Goal: Information Seeking & Learning: Learn about a topic

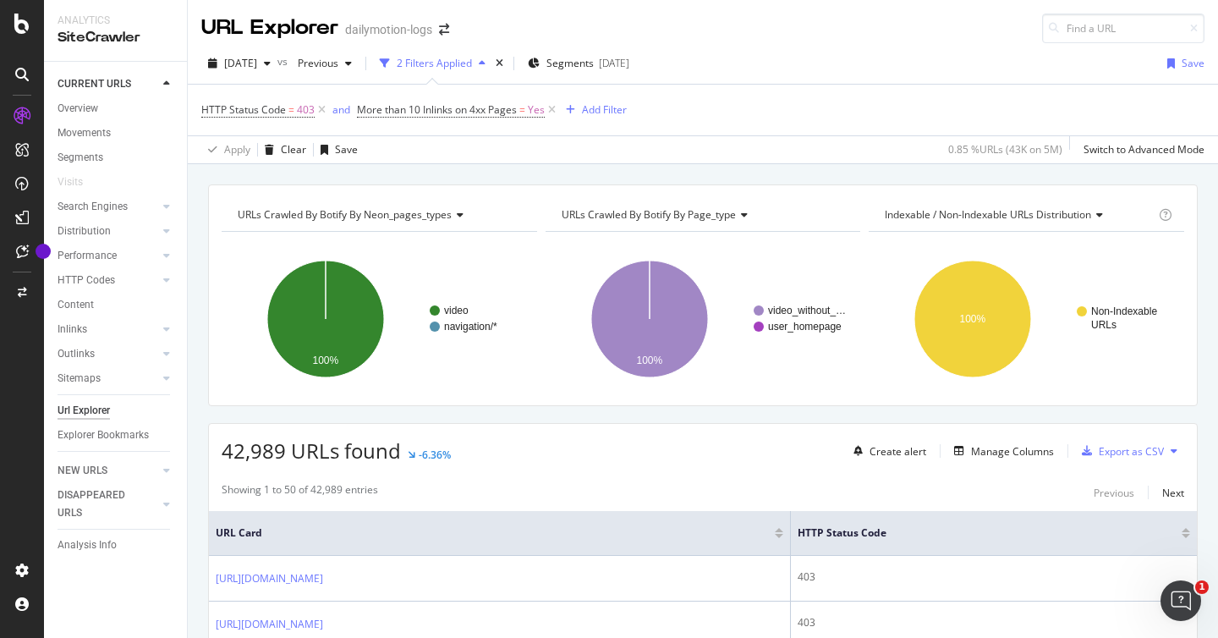
scroll to position [281, 0]
click at [257, 62] on span "[DATE]" at bounding box center [240, 63] width 33 height 14
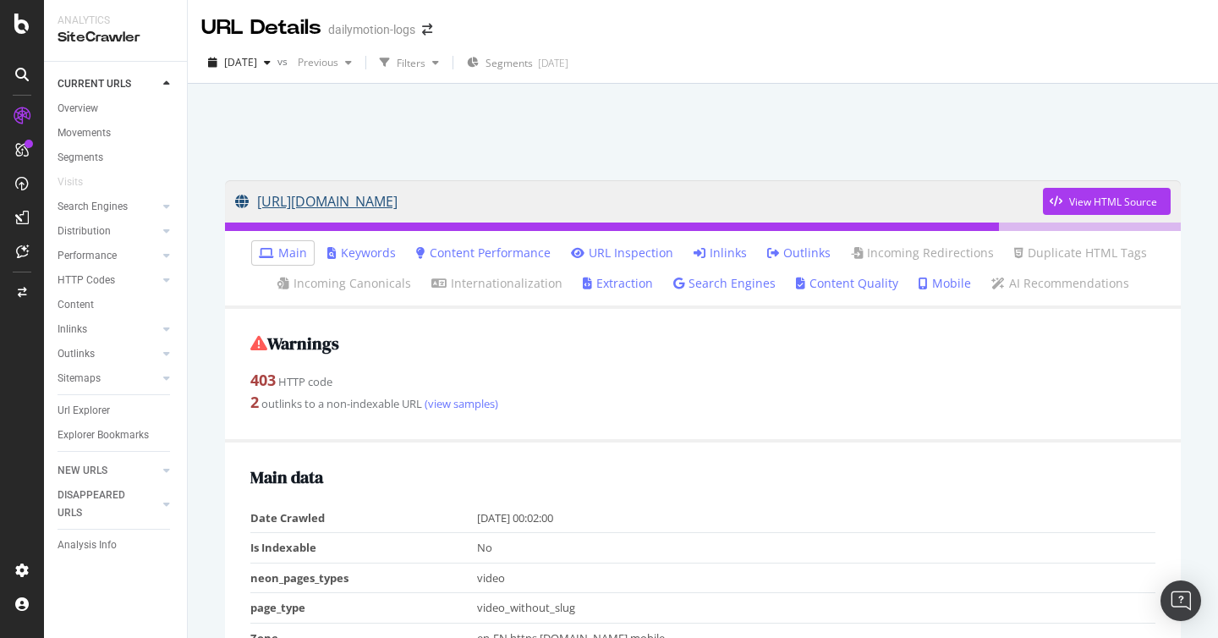
click at [452, 199] on link "[URL][DOMAIN_NAME]" at bounding box center [639, 201] width 808 height 42
click at [277, 66] on div "button" at bounding box center [267, 63] width 20 height 10
click at [583, 158] on div at bounding box center [703, 127] width 990 height 72
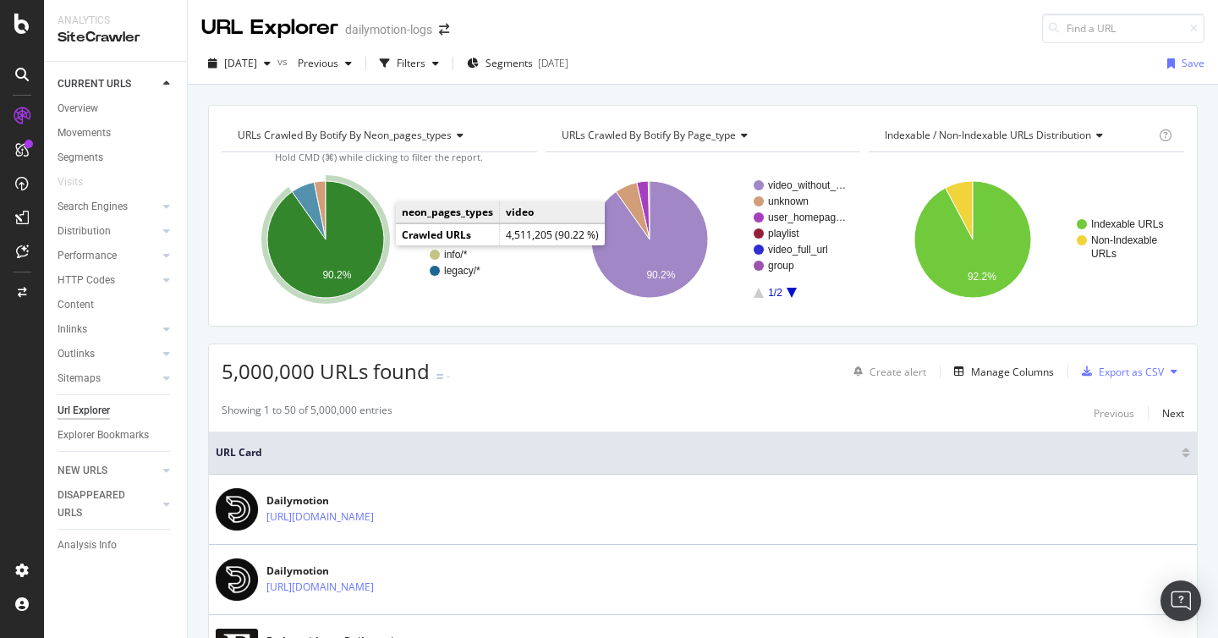
click at [369, 262] on icon "A chart." at bounding box center [325, 239] width 117 height 117
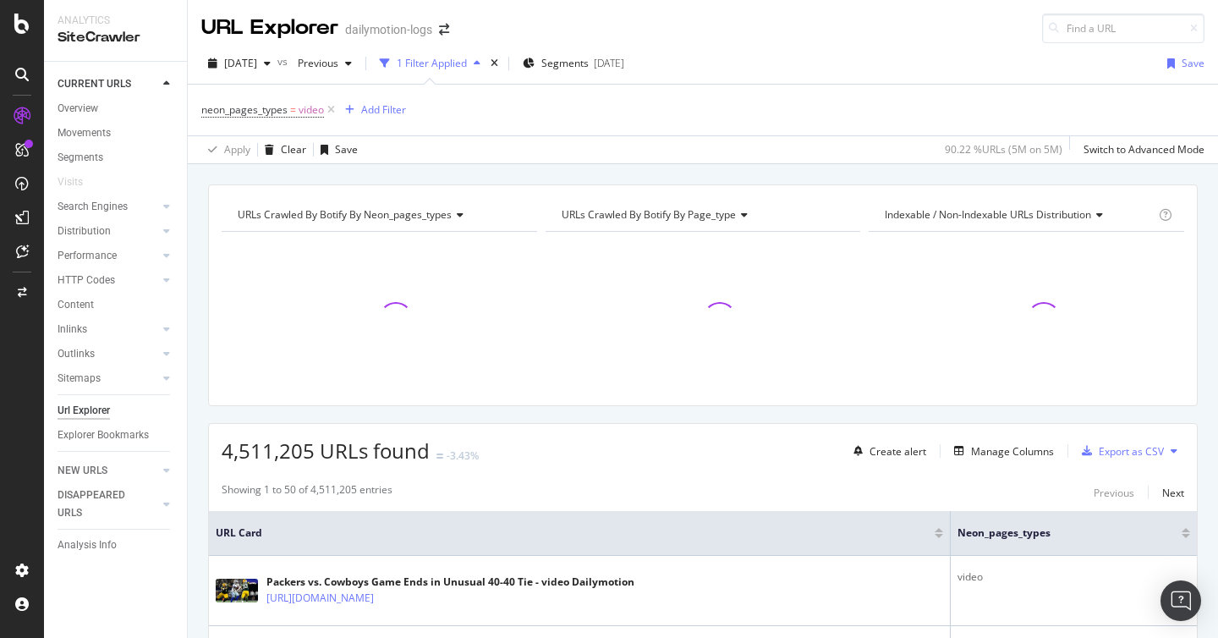
click at [481, 66] on icon "button" at bounding box center [477, 63] width 7 height 10
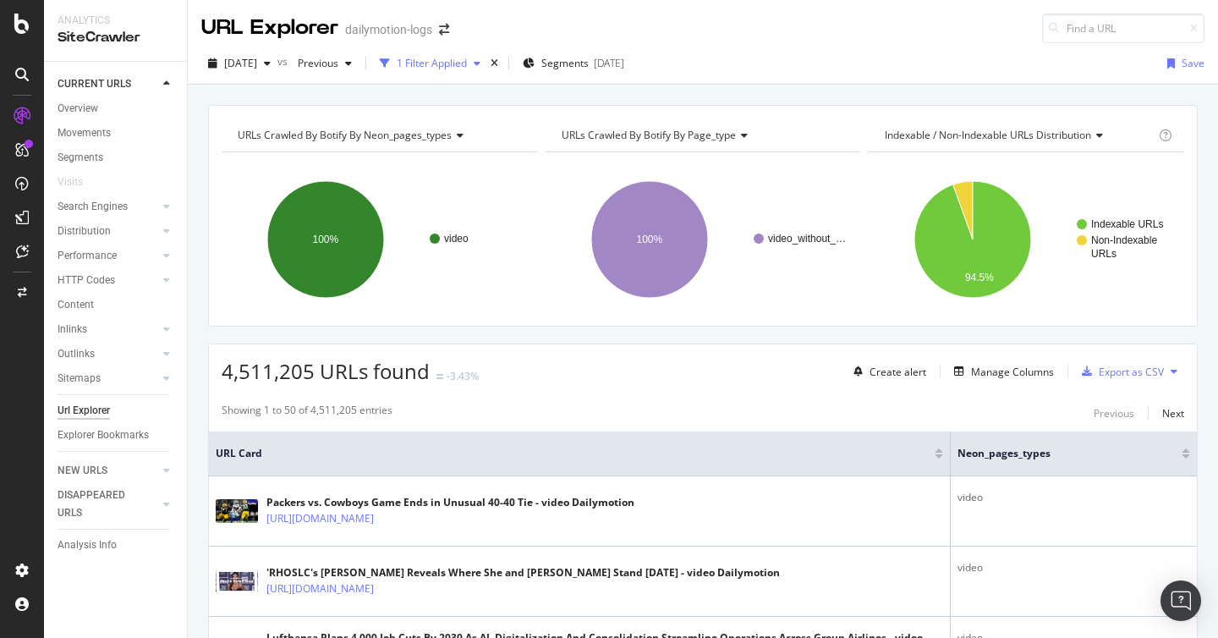
click at [481, 63] on icon "button" at bounding box center [477, 63] width 7 height 10
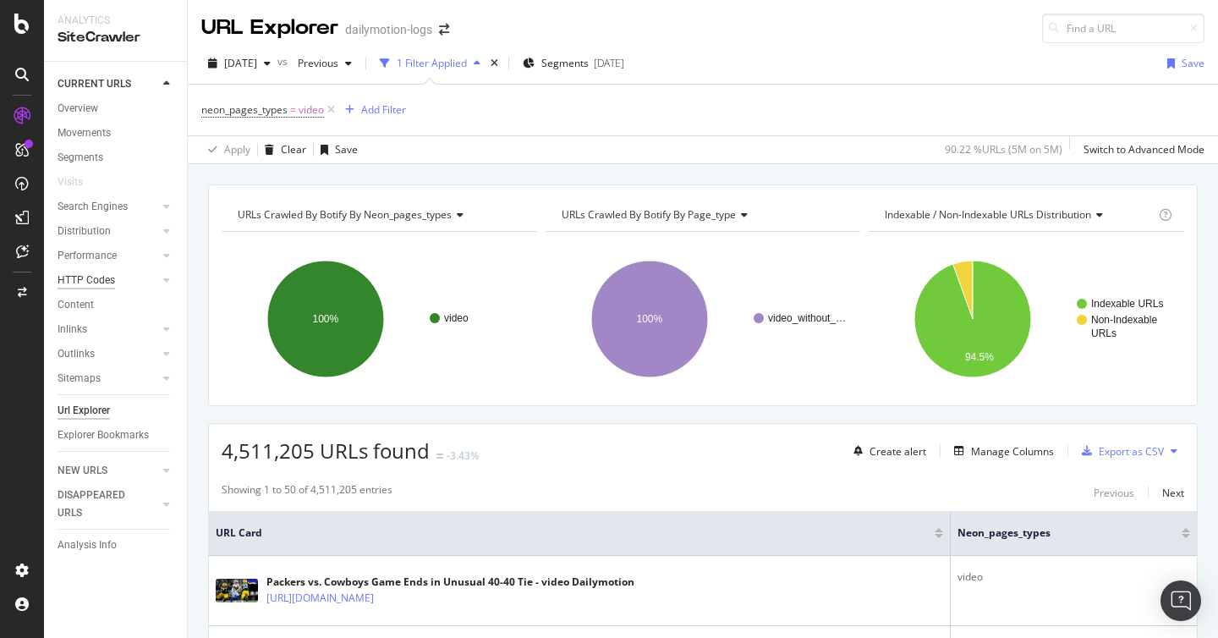
click at [97, 277] on div "HTTP Codes" at bounding box center [87, 281] width 58 height 18
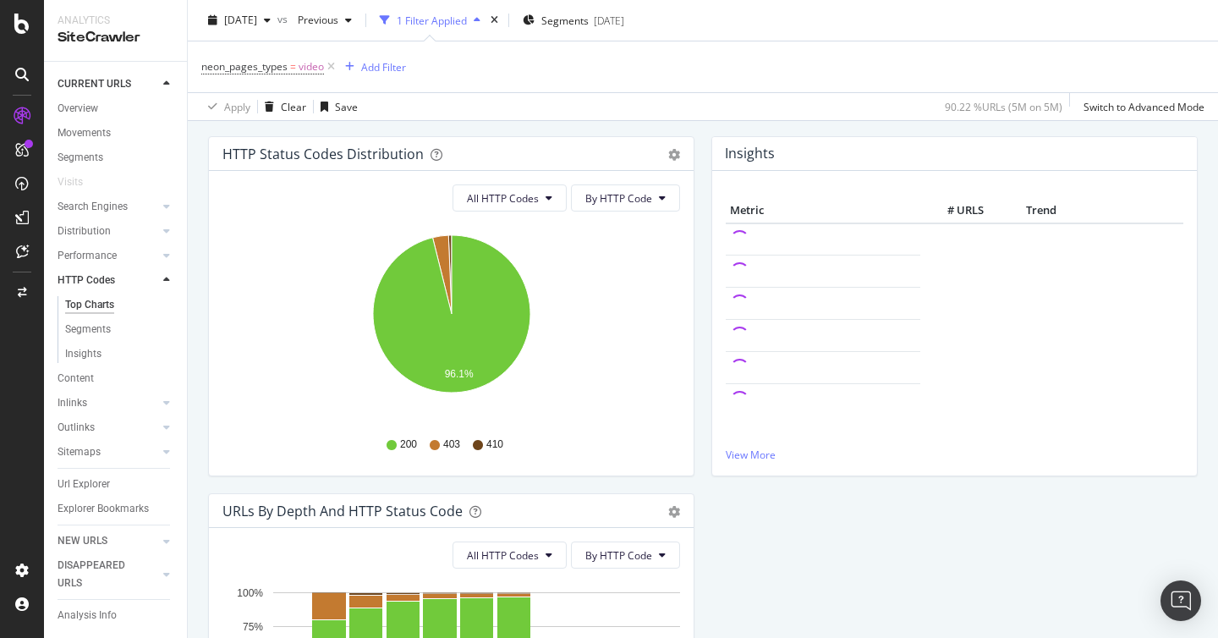
scroll to position [444, 0]
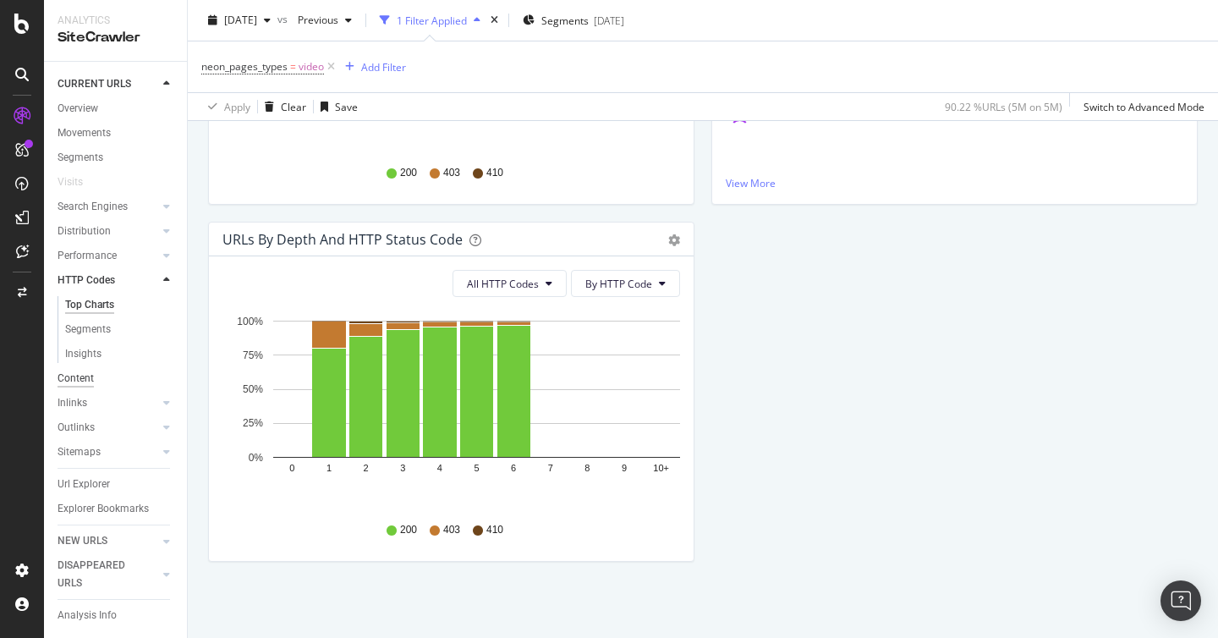
click at [72, 378] on div "Content" at bounding box center [76, 379] width 36 height 18
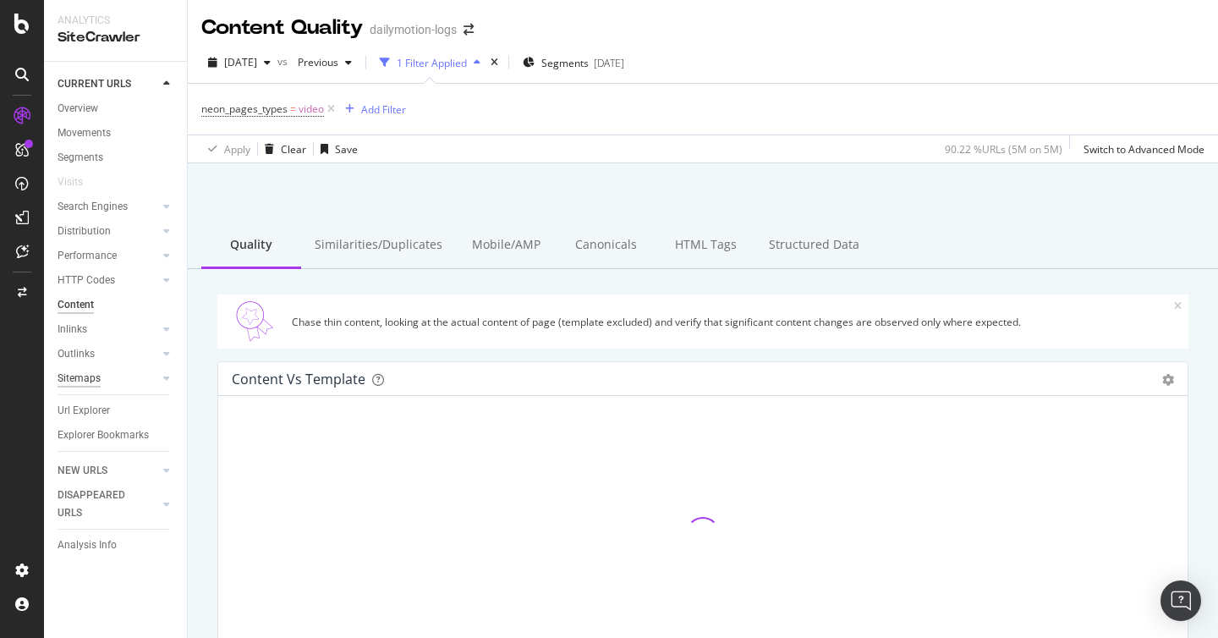
click at [84, 379] on div "Sitemaps" at bounding box center [79, 379] width 43 height 18
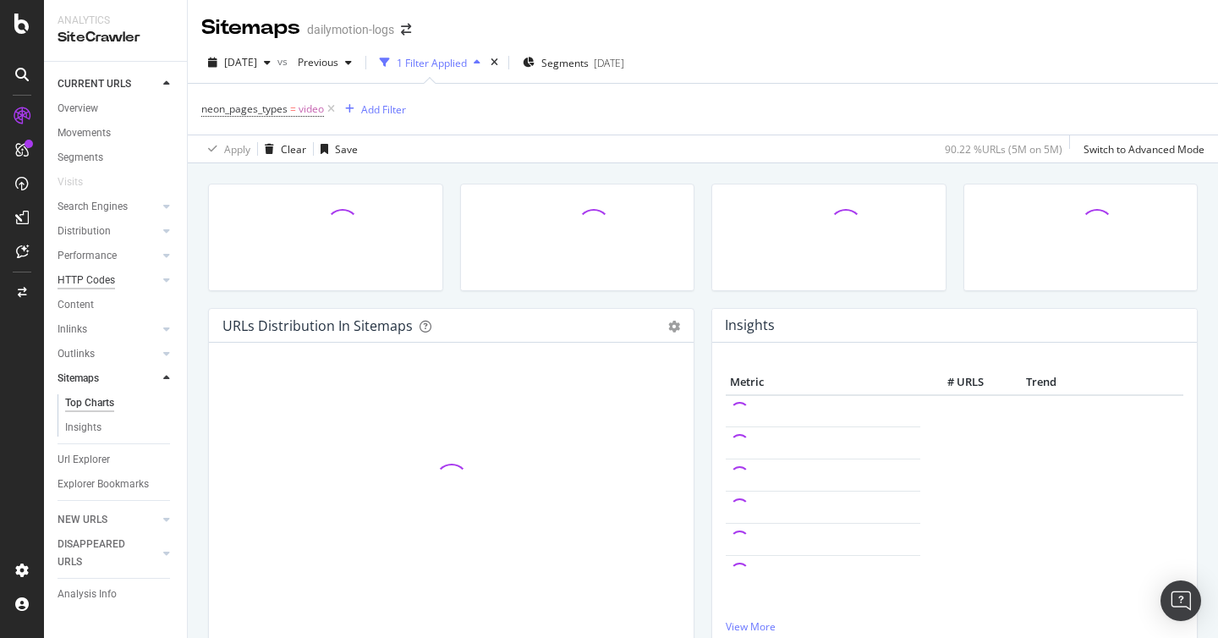
click at [88, 286] on div "HTTP Codes" at bounding box center [87, 281] width 58 height 18
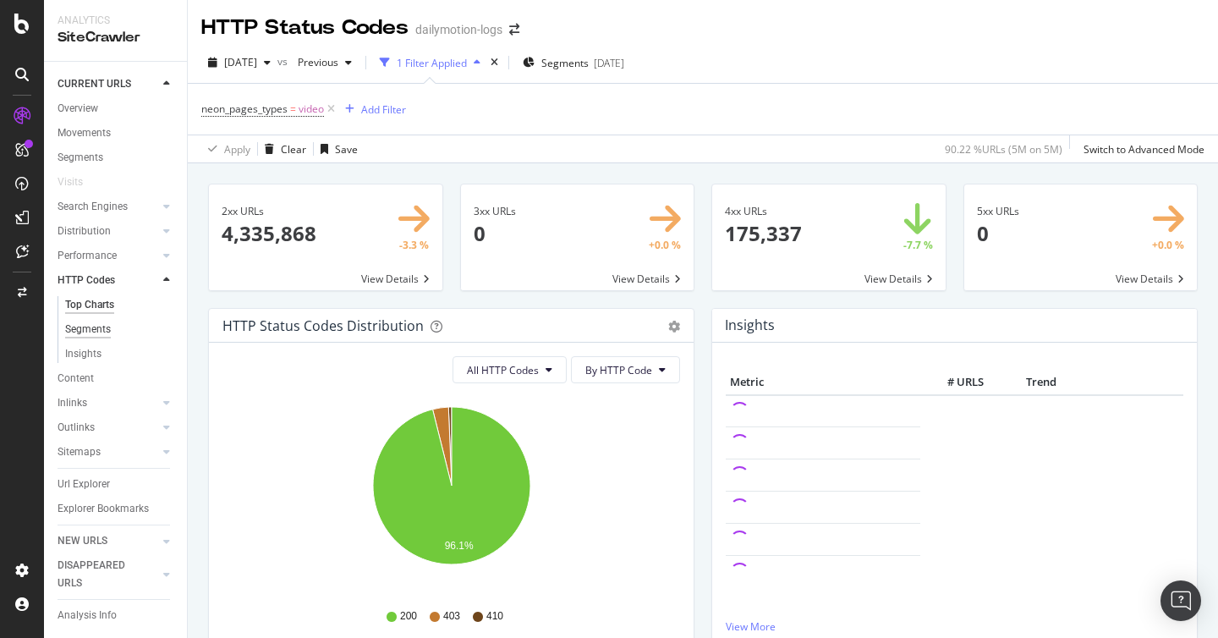
click at [96, 336] on div "Segments" at bounding box center [88, 330] width 46 height 18
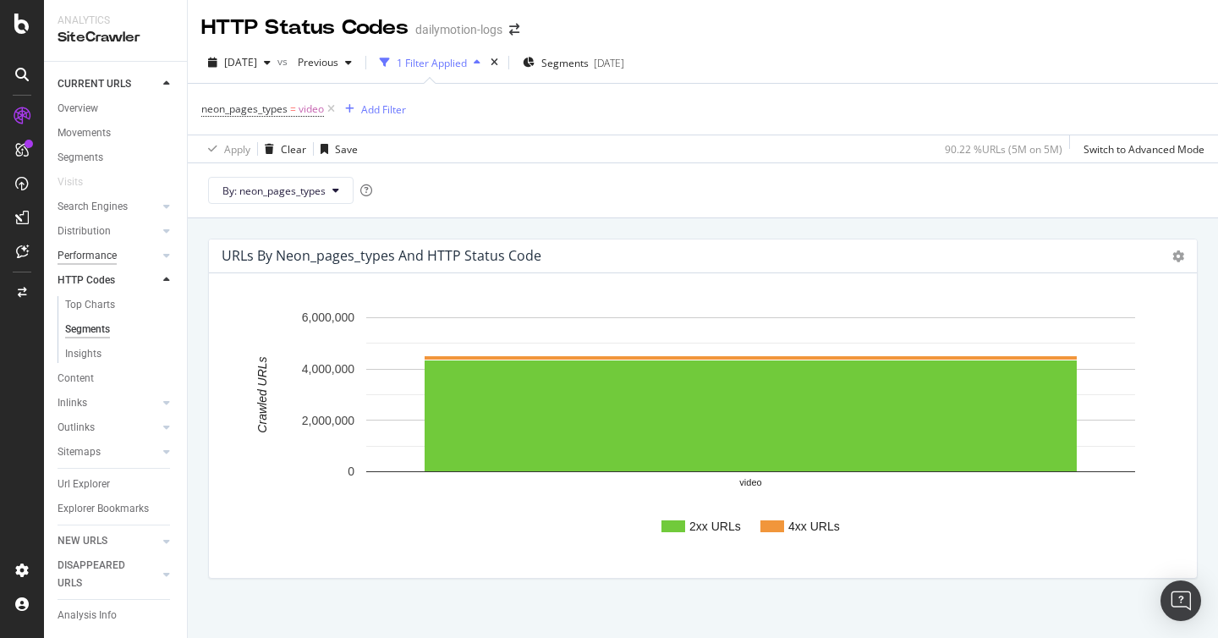
click at [104, 259] on div "Performance" at bounding box center [87, 256] width 59 height 18
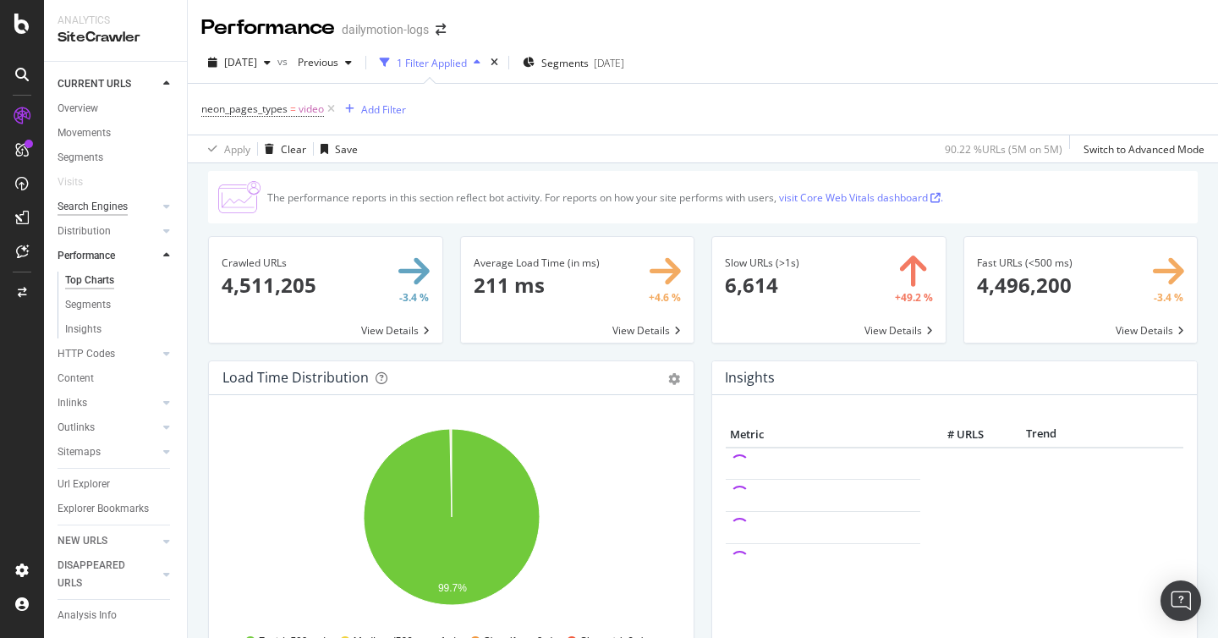
click at [106, 205] on div "Search Engines" at bounding box center [93, 207] width 70 height 18
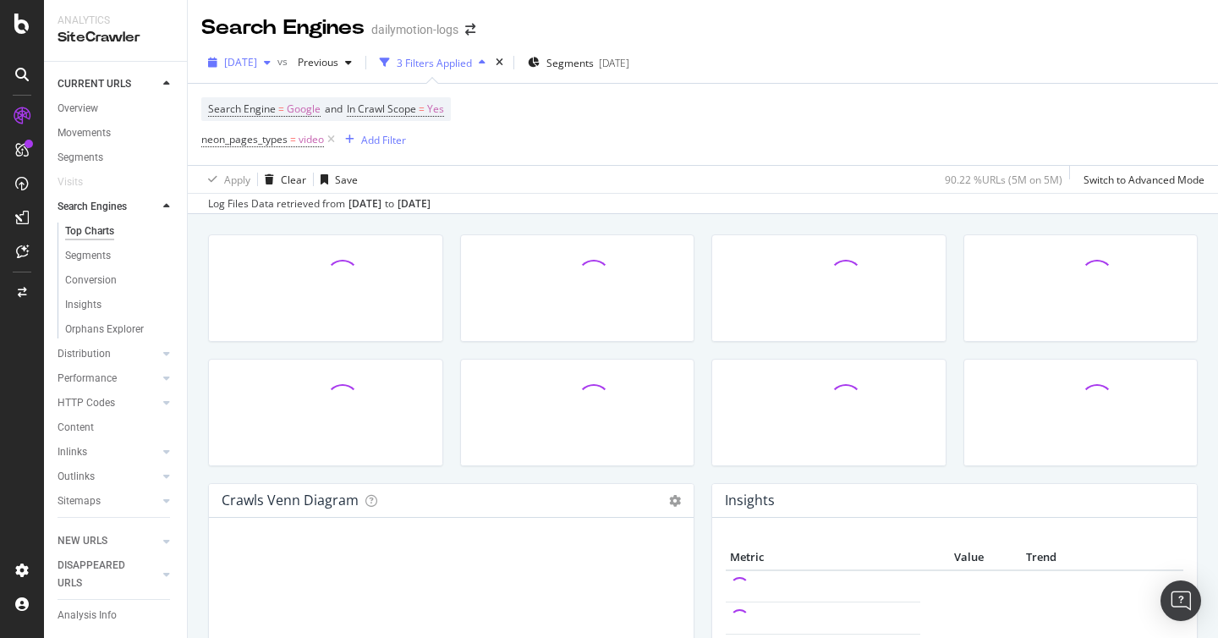
click at [277, 65] on div "button" at bounding box center [267, 63] width 20 height 10
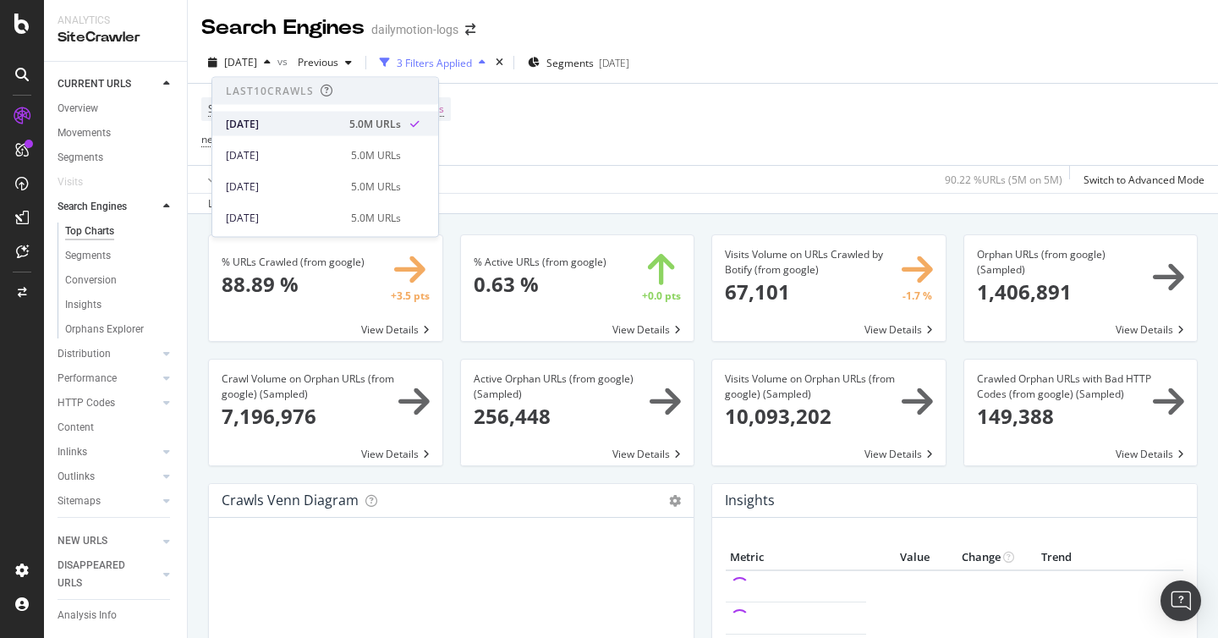
click at [339, 122] on div "[DATE]" at bounding box center [282, 123] width 113 height 15
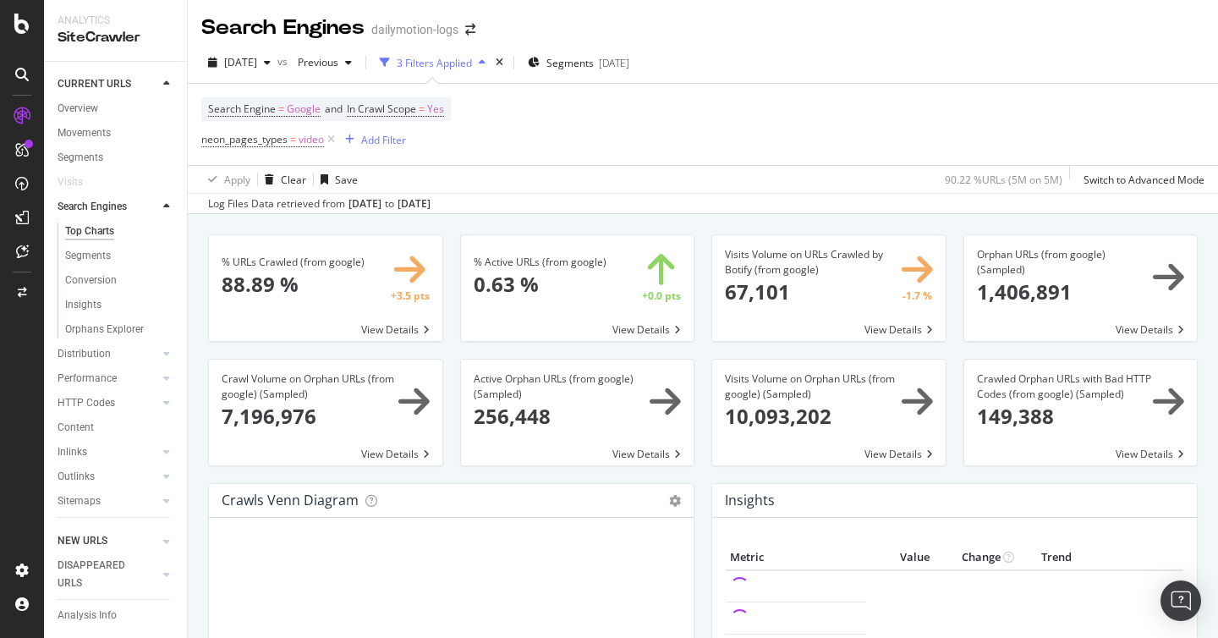
click at [133, 541] on link "NEW URLS" at bounding box center [108, 541] width 101 height 18
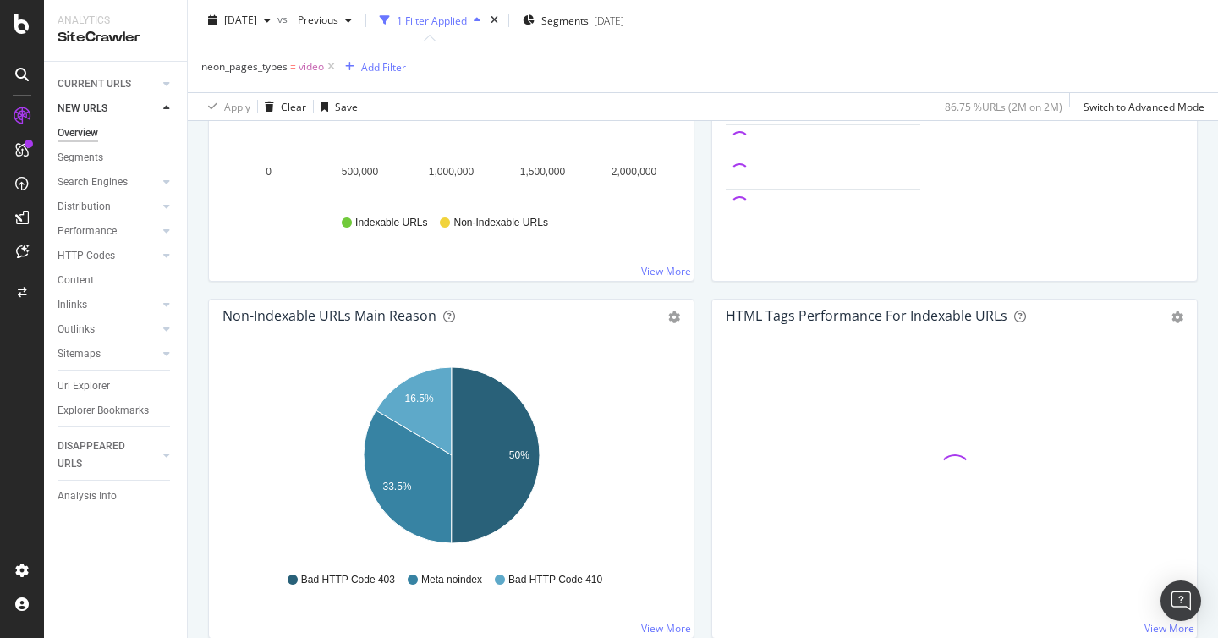
scroll to position [820, 0]
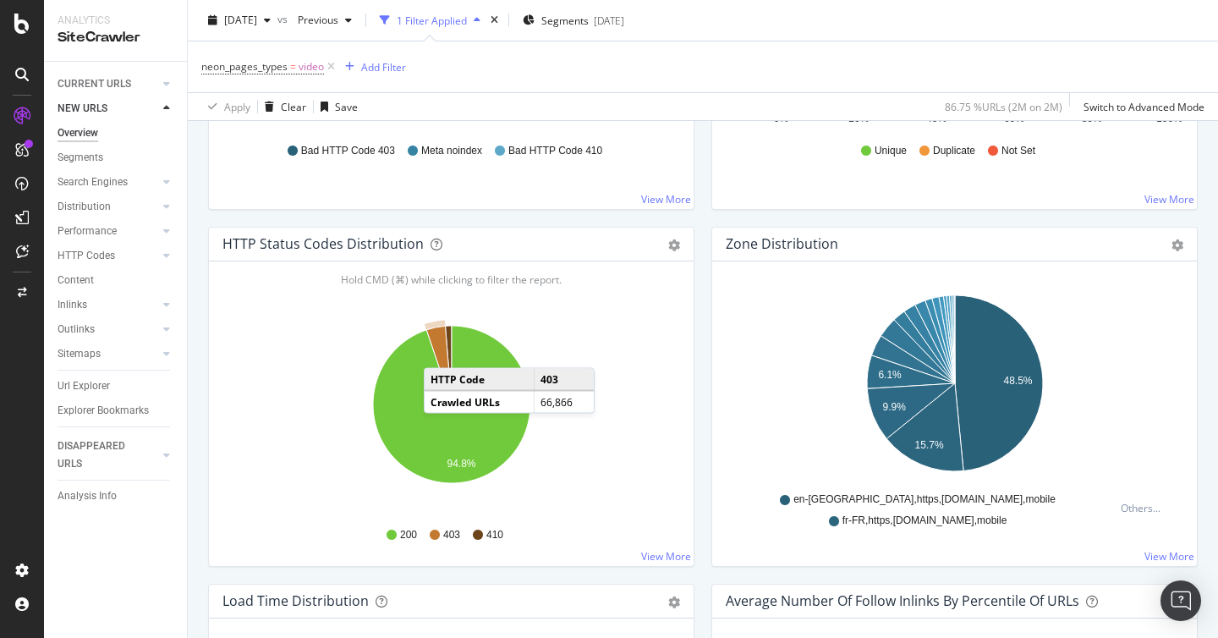
click at [441, 351] on icon "A chart." at bounding box center [438, 365] width 25 height 79
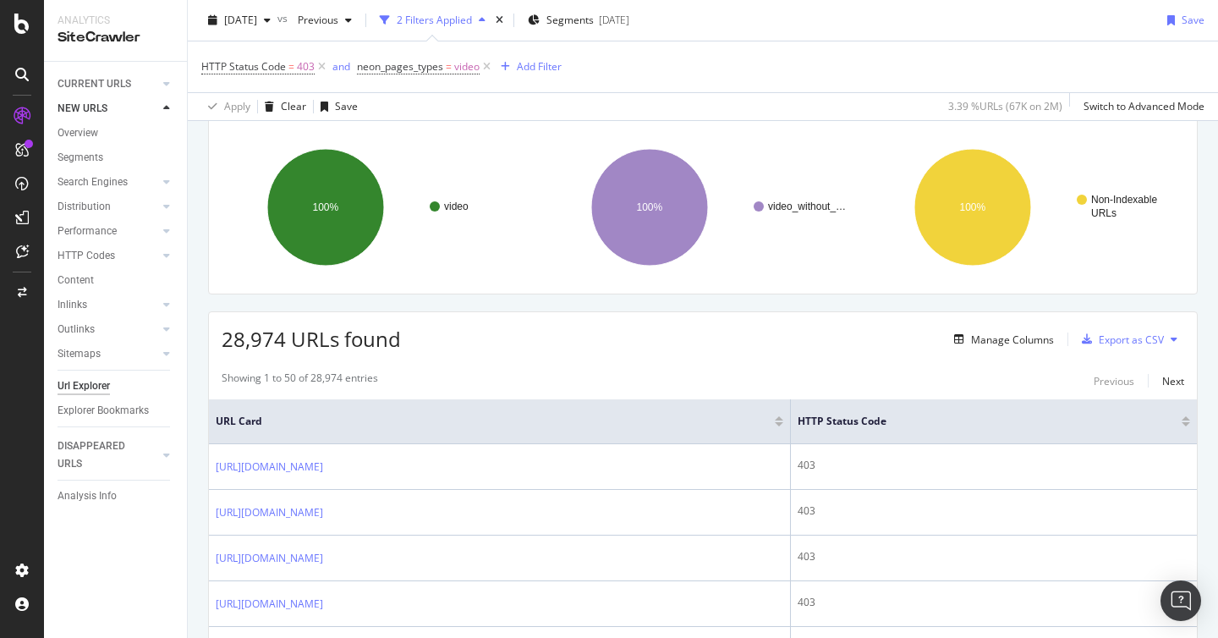
scroll to position [113, 0]
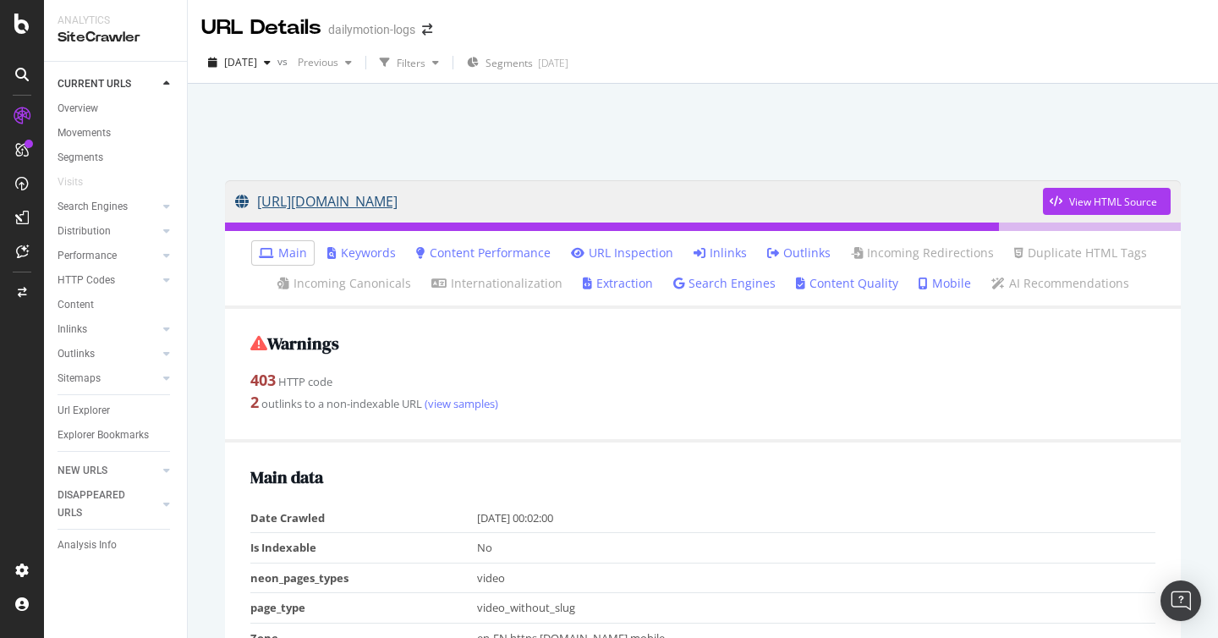
click at [503, 199] on link "[URL][DOMAIN_NAME]" at bounding box center [639, 201] width 808 height 42
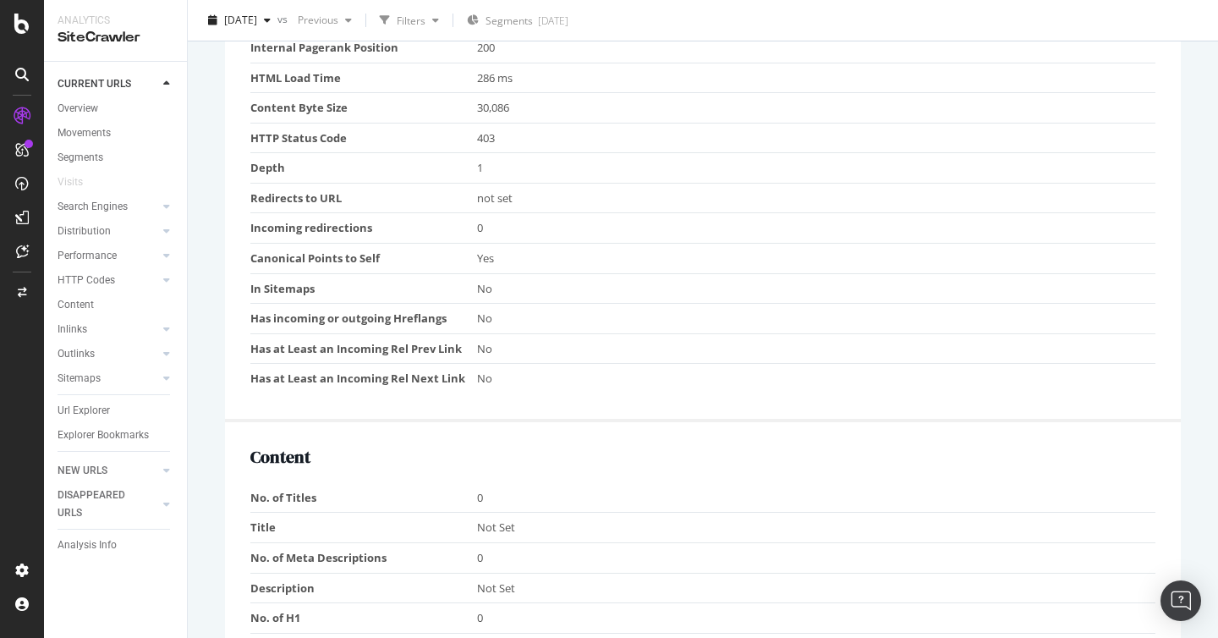
scroll to position [142, 0]
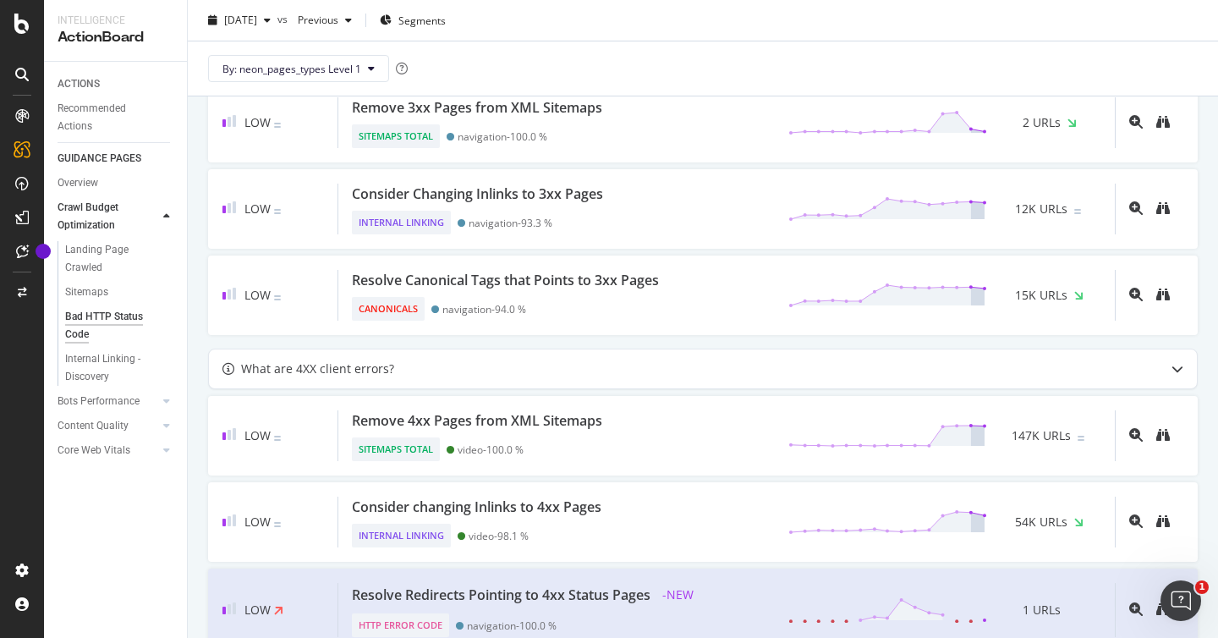
scroll to position [1172, 0]
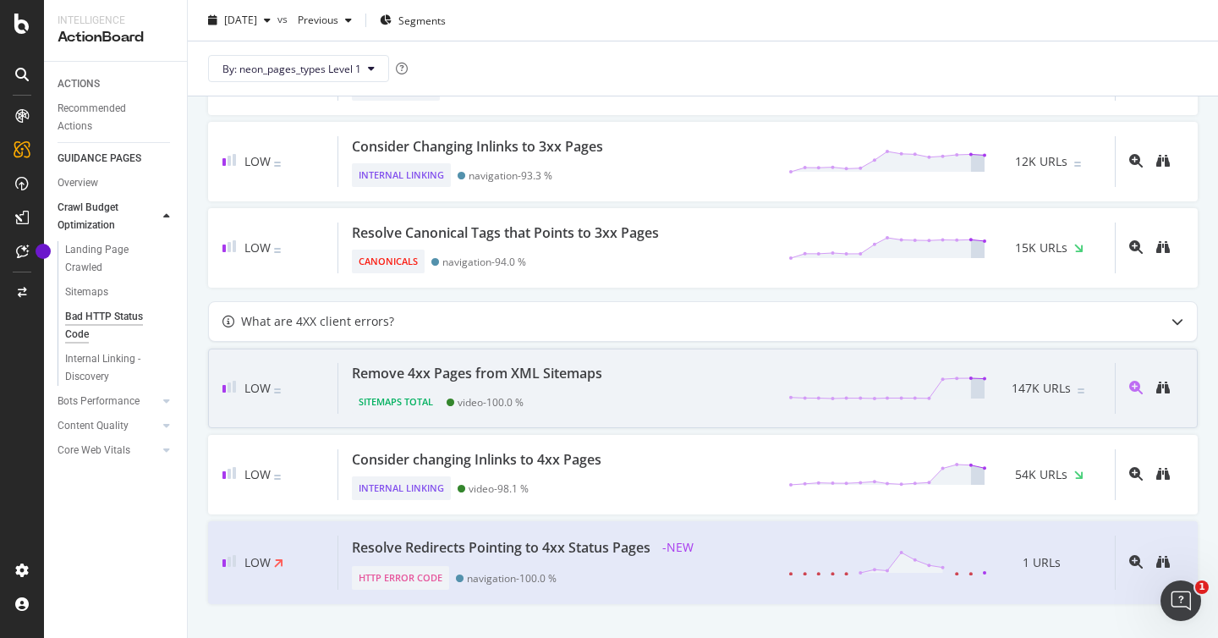
click at [514, 374] on div "Remove 4xx Pages from XML Sitemaps" at bounding box center [477, 373] width 250 height 20
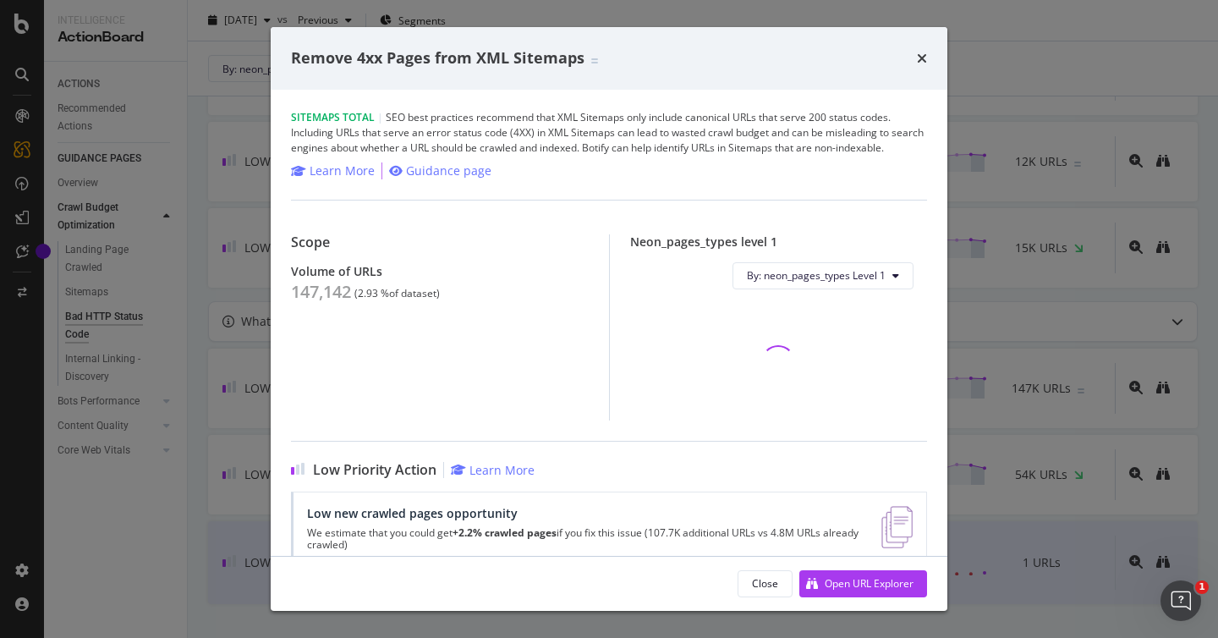
scroll to position [1172, 0]
click at [848, 582] on div "Open URL Explorer" at bounding box center [869, 583] width 89 height 14
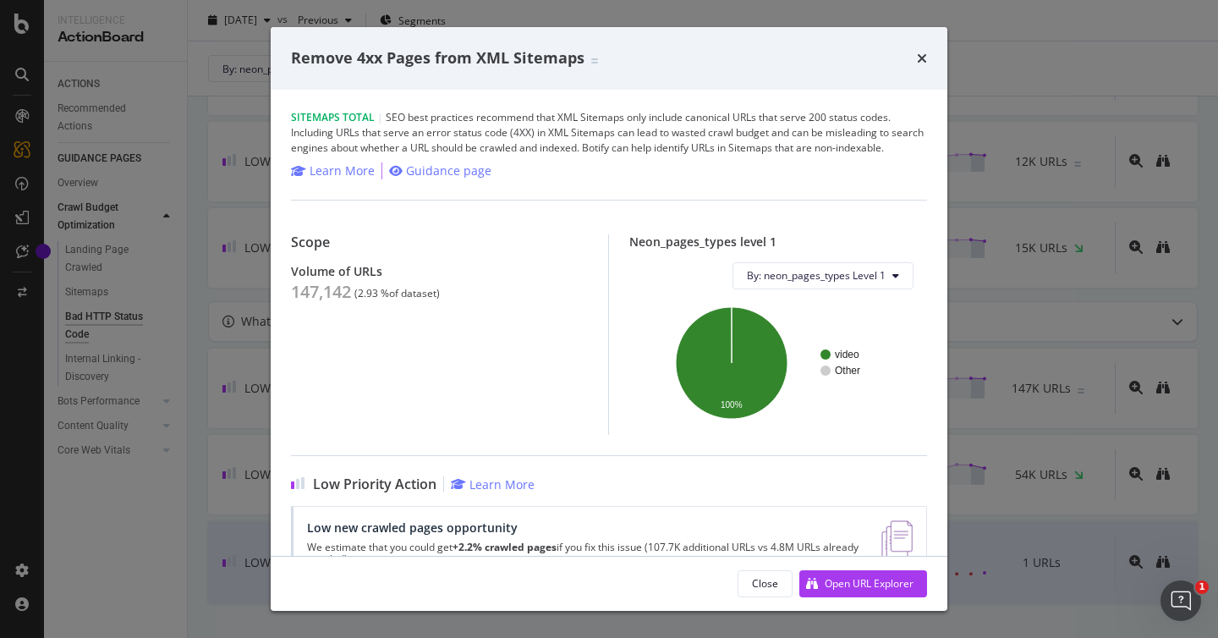
scroll to position [52, 0]
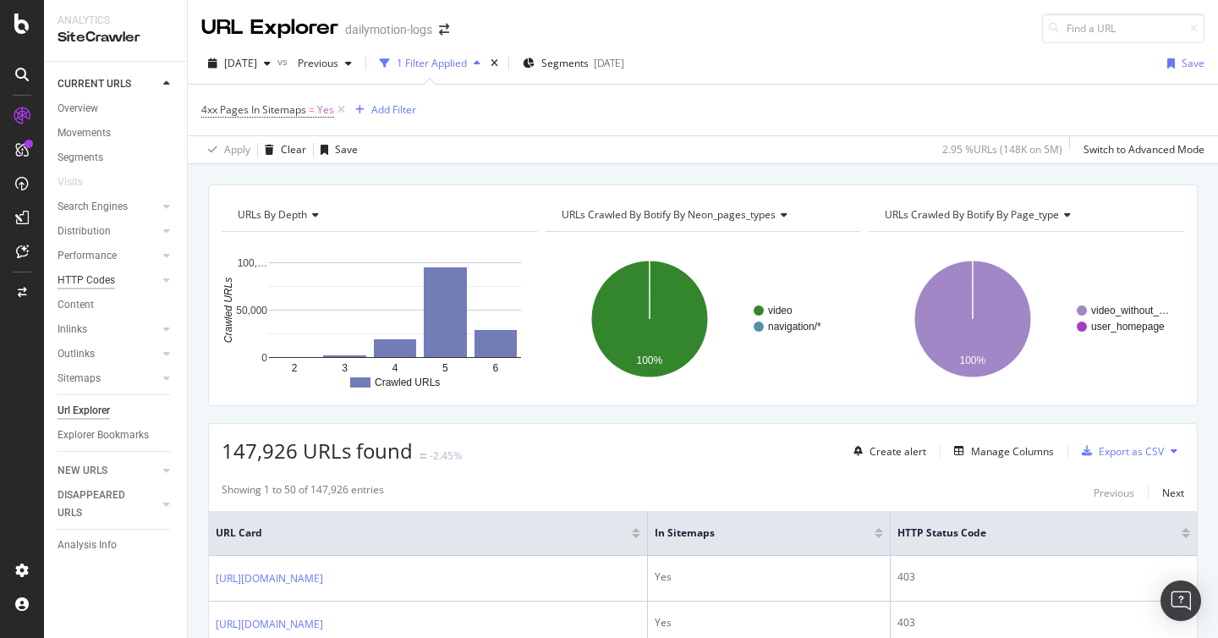
click at [89, 281] on div "HTTP Codes" at bounding box center [87, 281] width 58 height 18
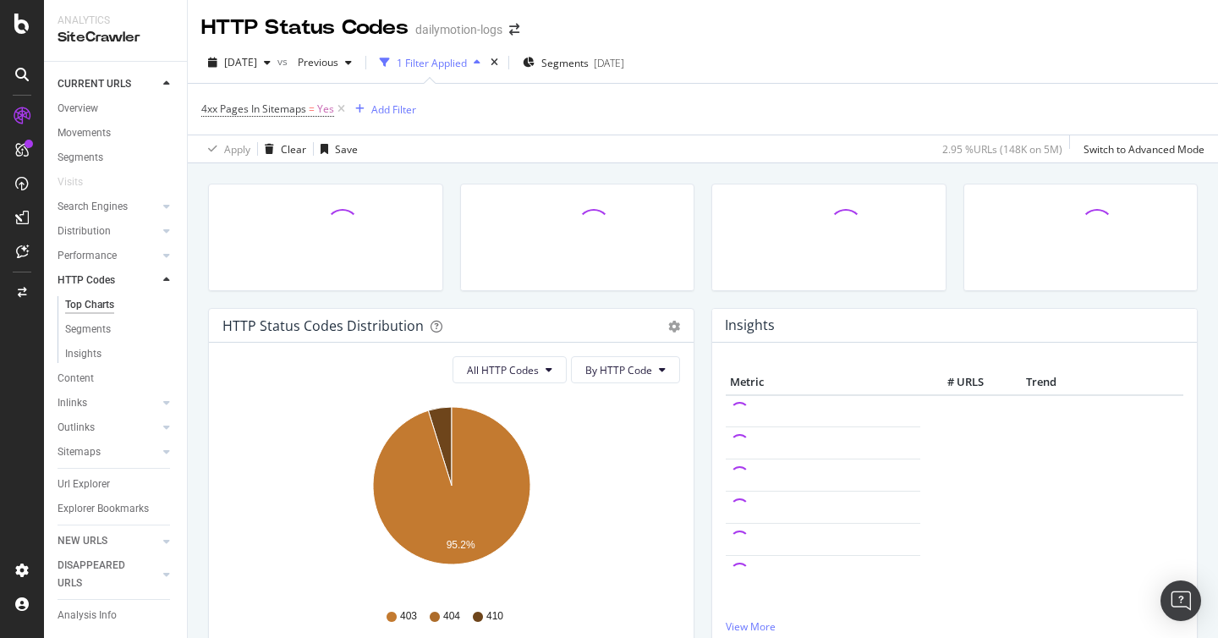
scroll to position [128, 0]
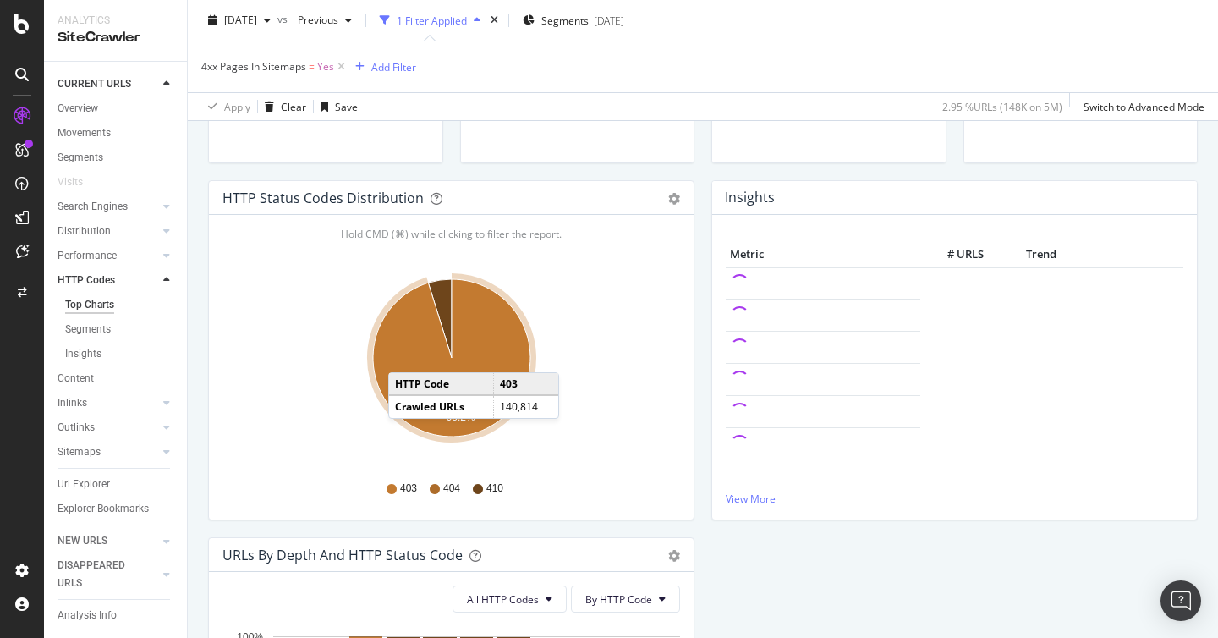
click at [405, 356] on icon "A chart." at bounding box center [451, 357] width 157 height 157
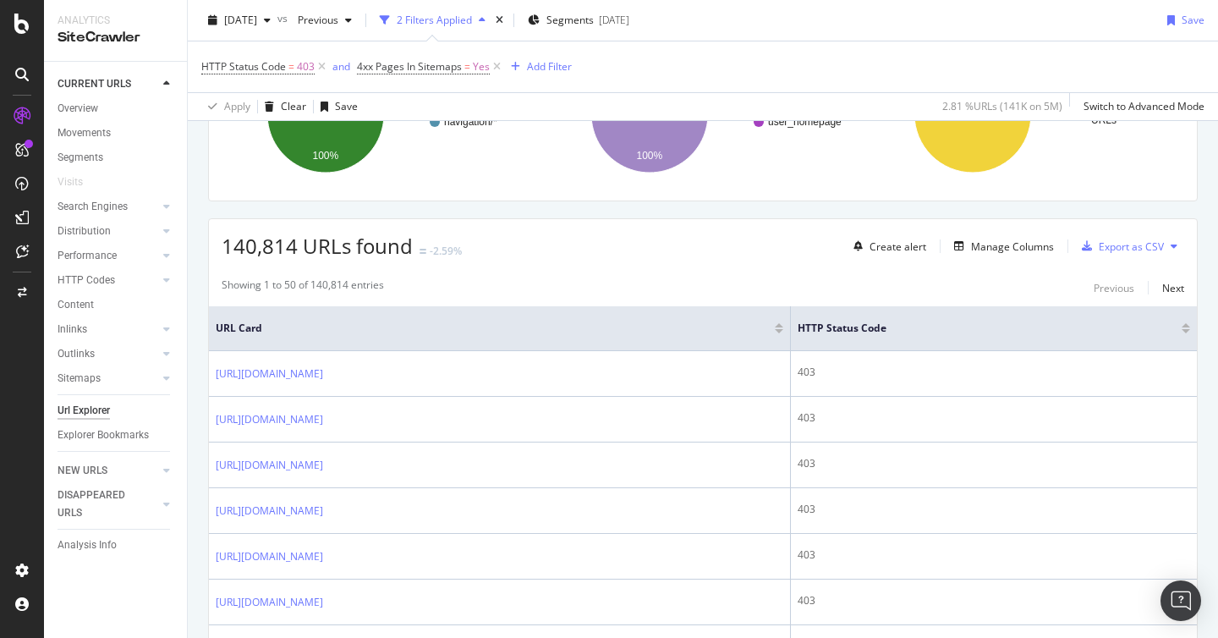
scroll to position [232, 0]
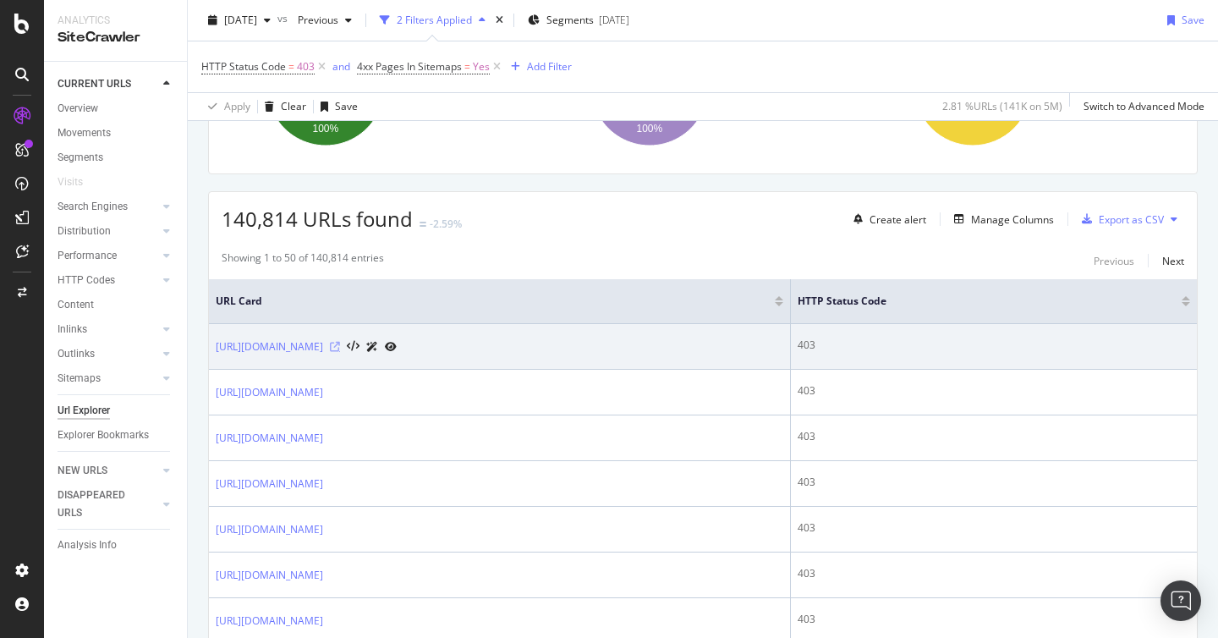
click at [340, 348] on icon at bounding box center [335, 347] width 10 height 10
click at [340, 349] on icon at bounding box center [335, 347] width 10 height 10
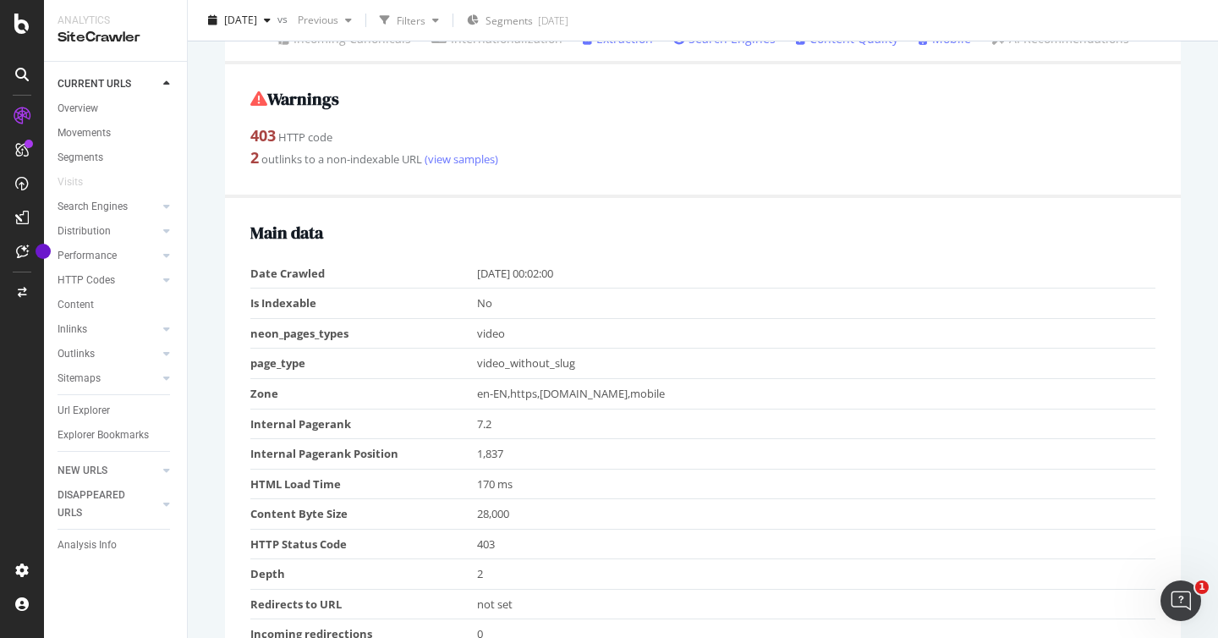
scroll to position [246, 0]
